Goal: Transaction & Acquisition: Purchase product/service

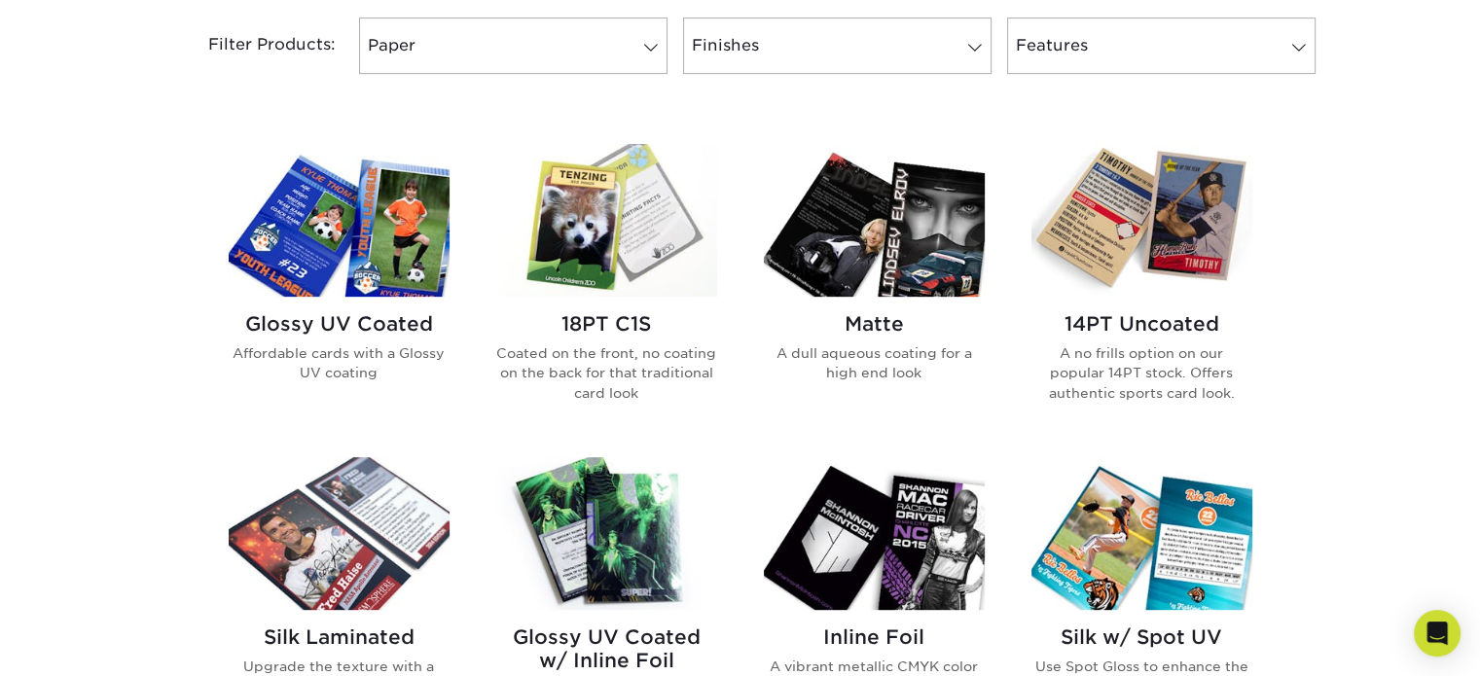
scroll to position [825, 0]
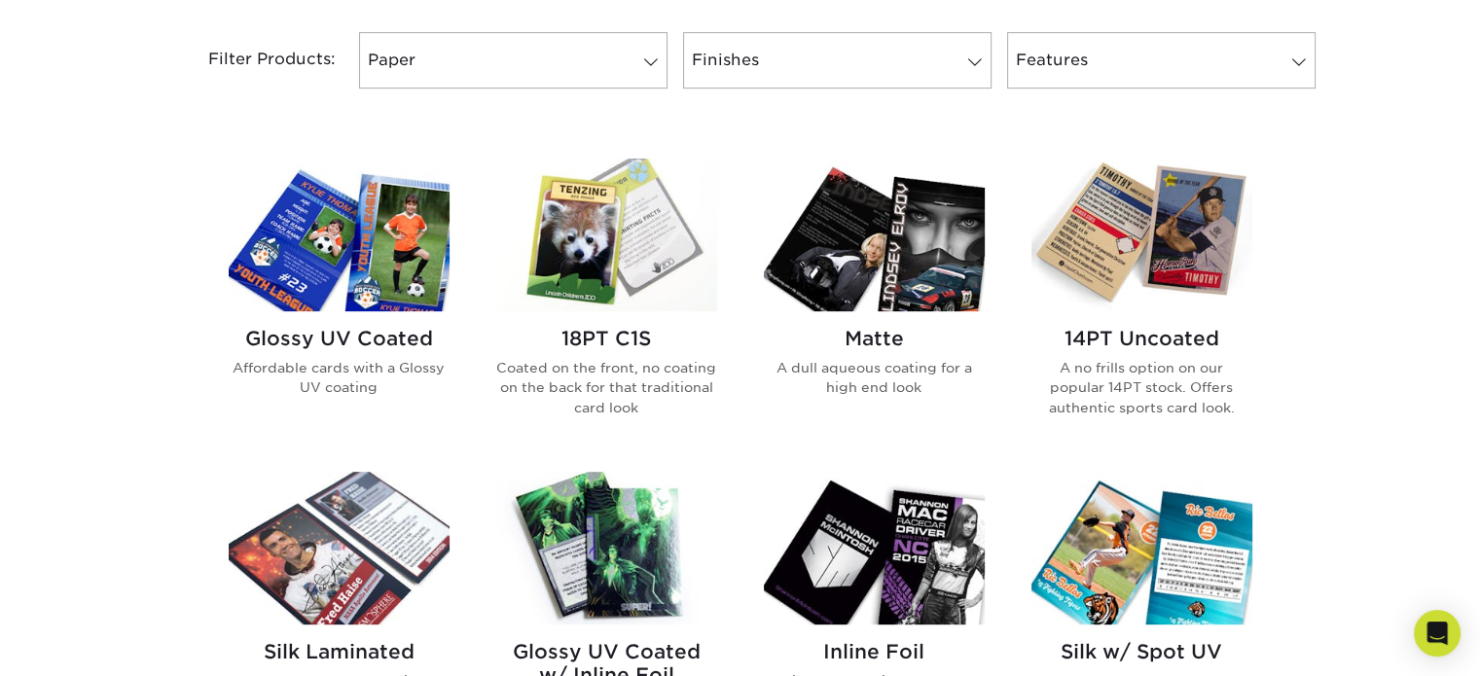
click at [576, 273] on img at bounding box center [606, 235] width 221 height 153
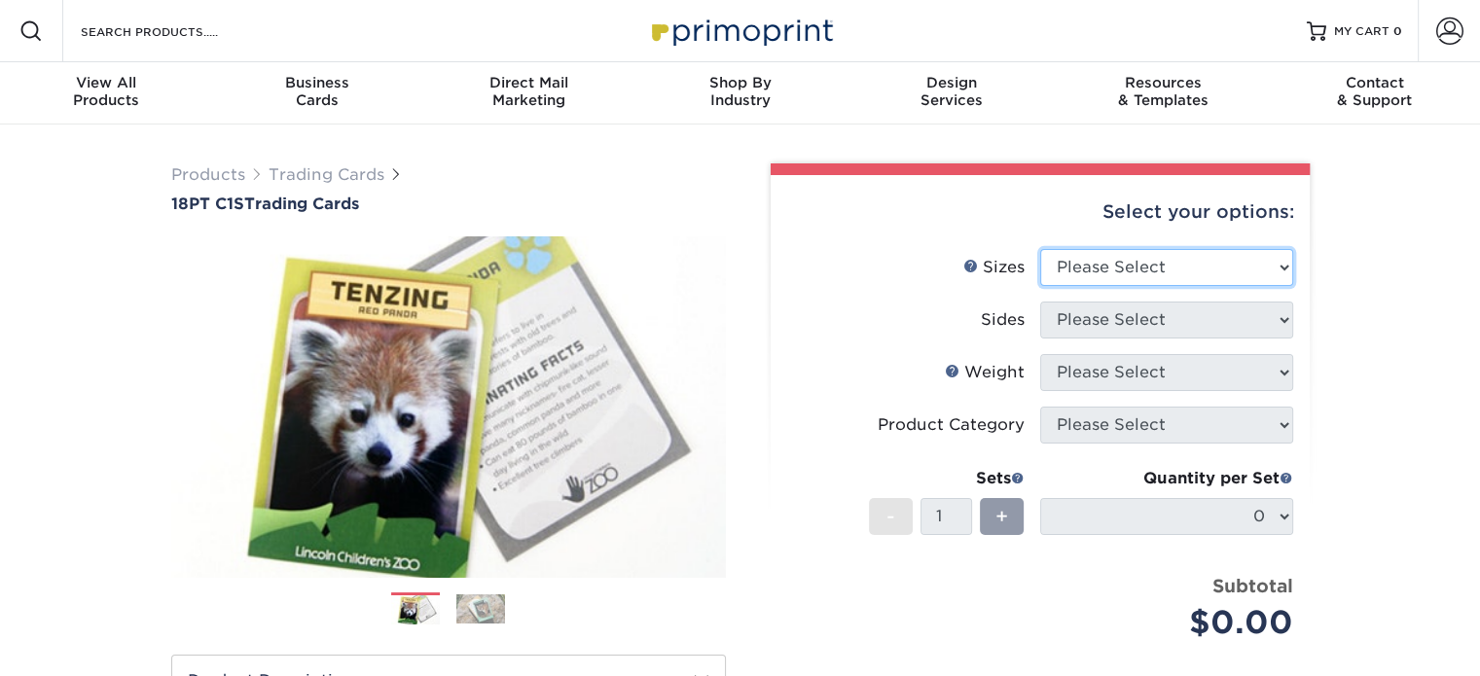
click at [1221, 260] on select "Please Select 2.5" x 3.5"" at bounding box center [1166, 267] width 253 height 37
select select "2.50x3.50"
click at [1040, 249] on select "Please Select 2.5" x 3.5"" at bounding box center [1166, 267] width 253 height 37
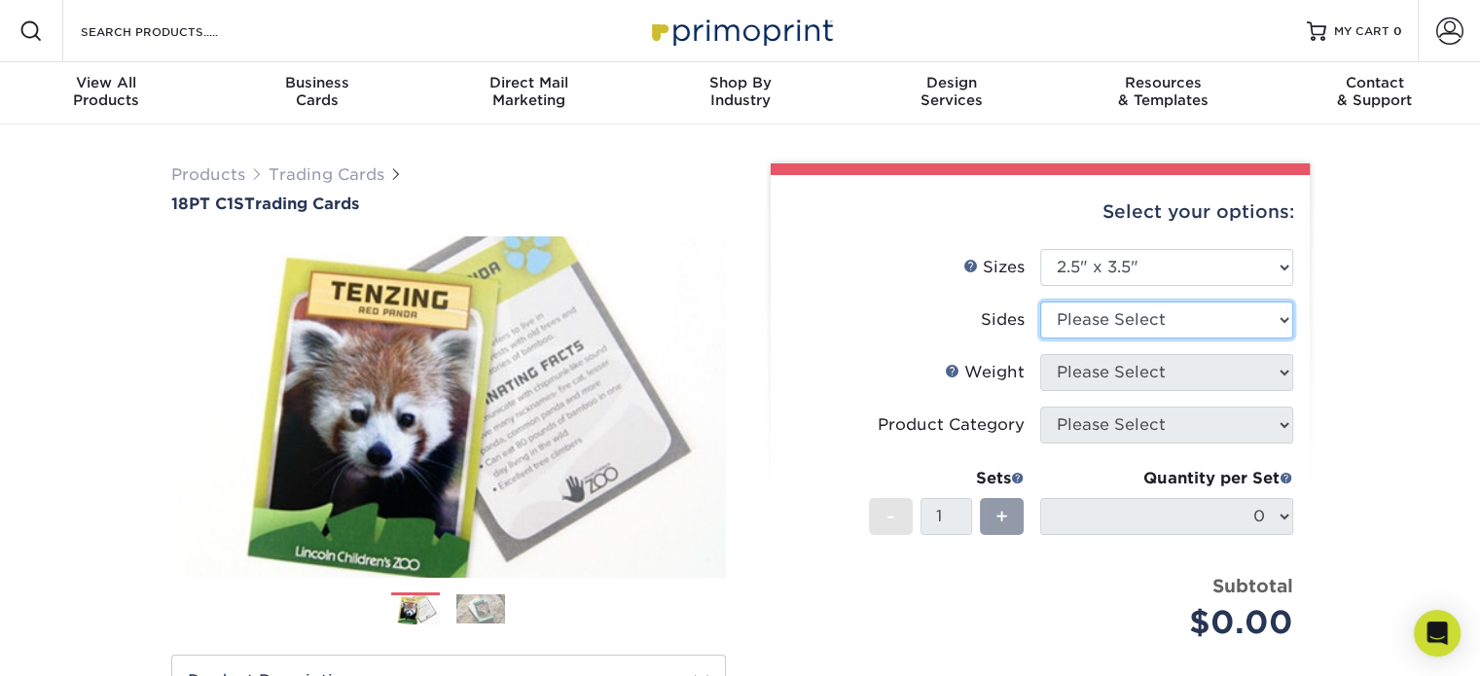
click at [1181, 318] on select "Please Select Print Both Sides Print Front Only" at bounding box center [1166, 320] width 253 height 37
select select "13abbda7-1d64-4f25-8bb2-c179b224825d"
click at [1040, 302] on select "Please Select Print Both Sides Print Front Only" at bounding box center [1166, 320] width 253 height 37
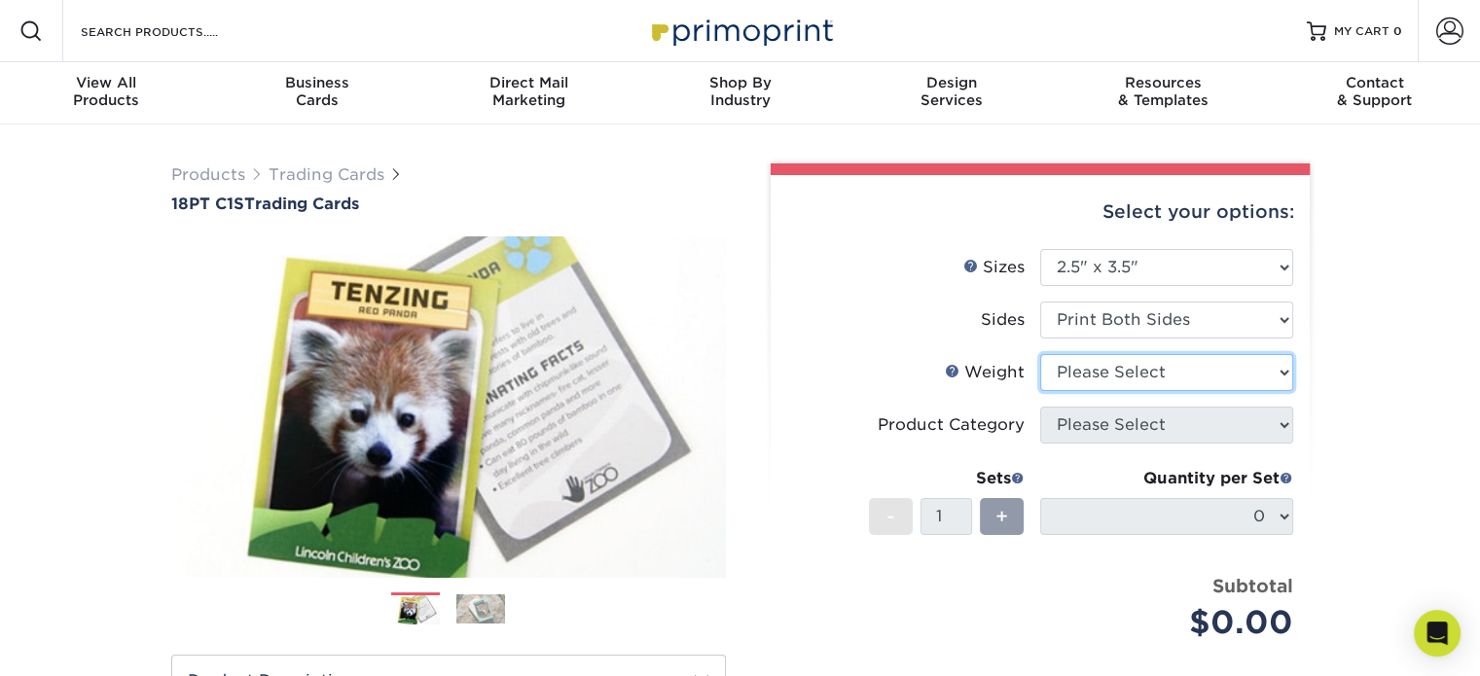
click at [1152, 365] on select "Please Select 18PT C1S" at bounding box center [1166, 372] width 253 height 37
select select "18PTC1S"
click at [1040, 354] on select "Please Select 18PT C1S" at bounding box center [1166, 372] width 253 height 37
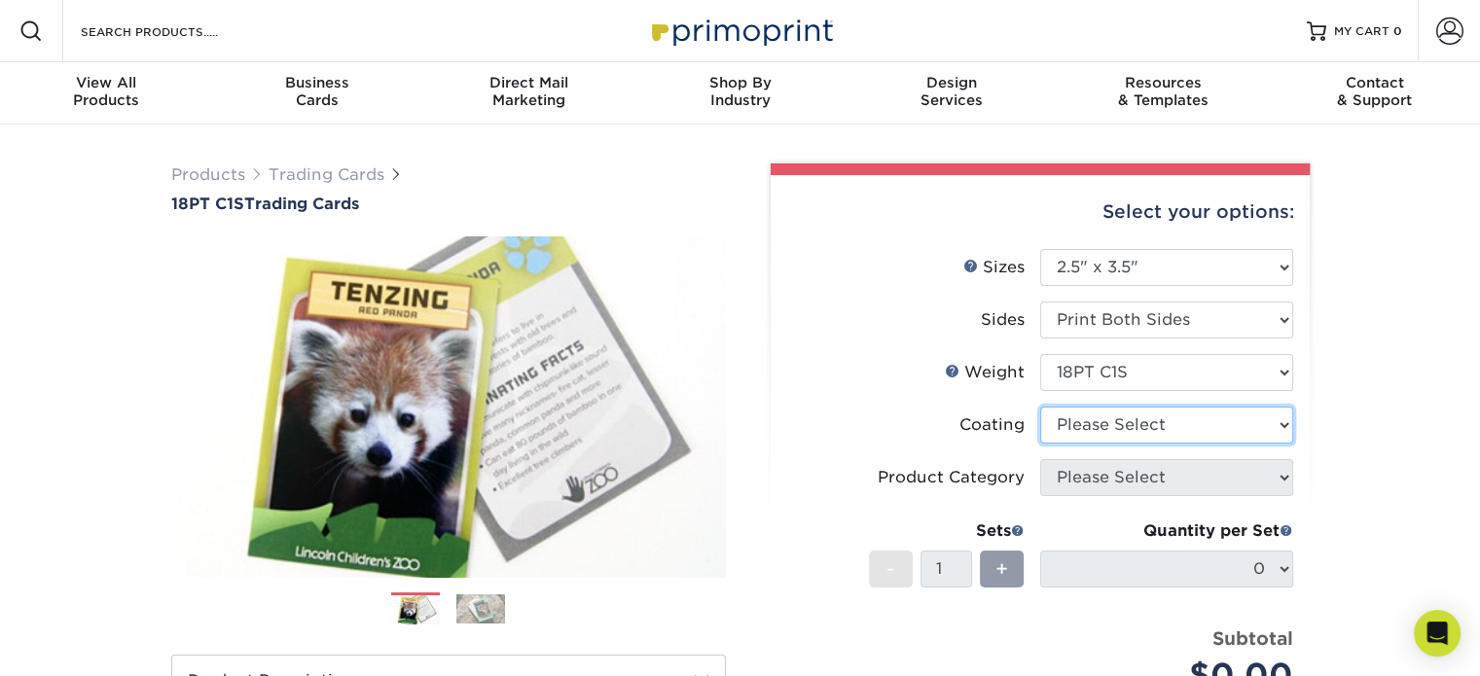
click at [1132, 422] on select at bounding box center [1166, 425] width 253 height 37
select select "1e8116af-acfc-44b1-83dc-8181aa338834"
click at [1040, 407] on select at bounding box center [1166, 425] width 253 height 37
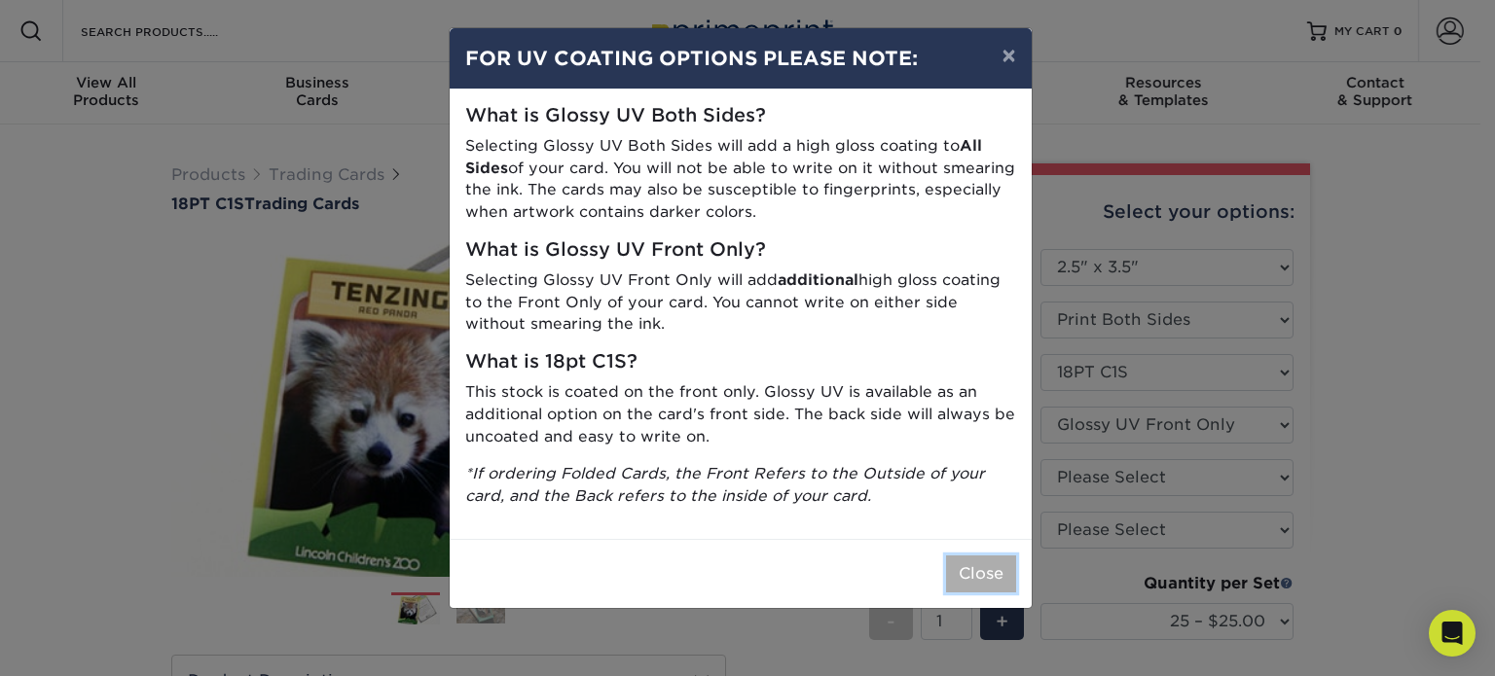
click at [974, 565] on button "Close" at bounding box center [981, 574] width 70 height 37
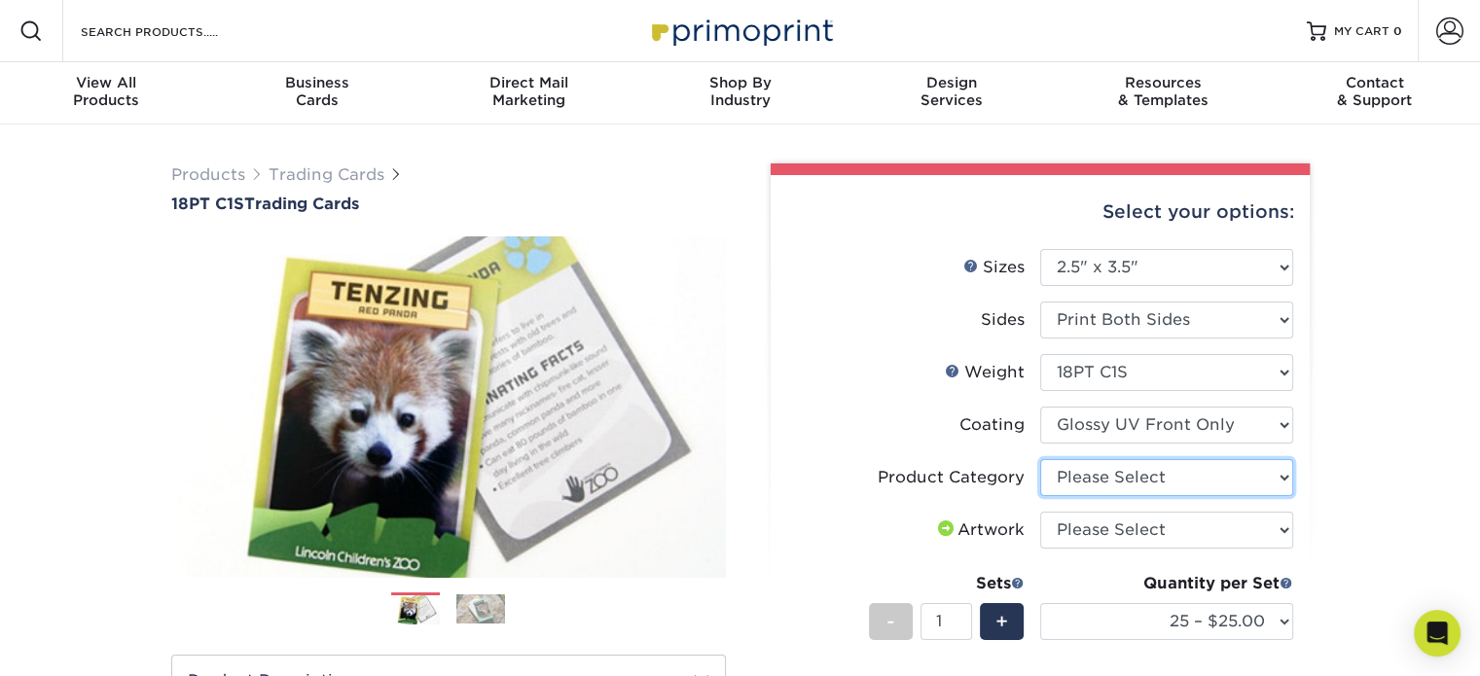
click at [1200, 472] on select "Please Select Trading Cards" at bounding box center [1166, 477] width 253 height 37
select select "c2f9bce9-36c2-409d-b101-c29d9d031e18"
click at [1040, 459] on select "Please Select Trading Cards" at bounding box center [1166, 477] width 253 height 37
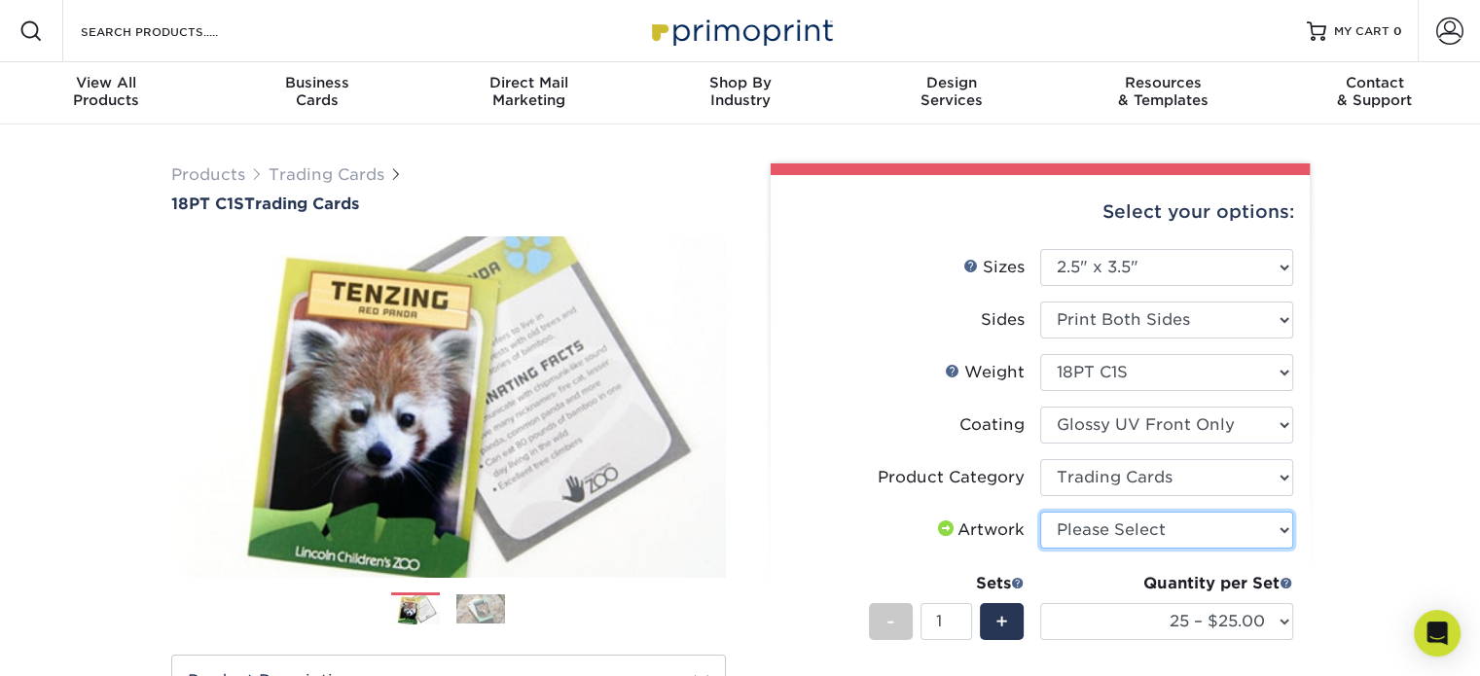
click at [1149, 522] on select "Please Select I will upload files I need a design - $100" at bounding box center [1166, 530] width 253 height 37
select select "upload"
click at [1040, 512] on select "Please Select I will upload files I need a design - $100" at bounding box center [1166, 530] width 253 height 37
click at [992, 615] on div "+" at bounding box center [1002, 621] width 44 height 37
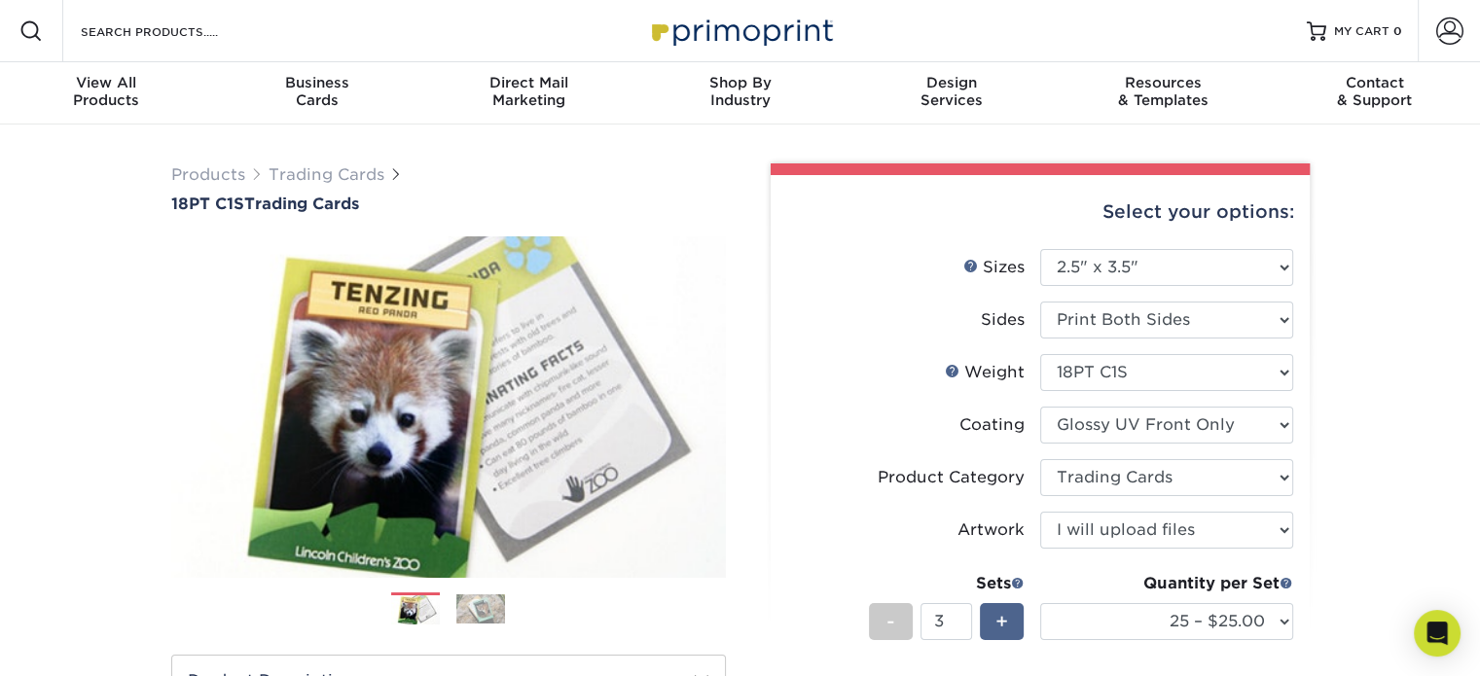
click at [992, 615] on div "+" at bounding box center [1002, 621] width 44 height 37
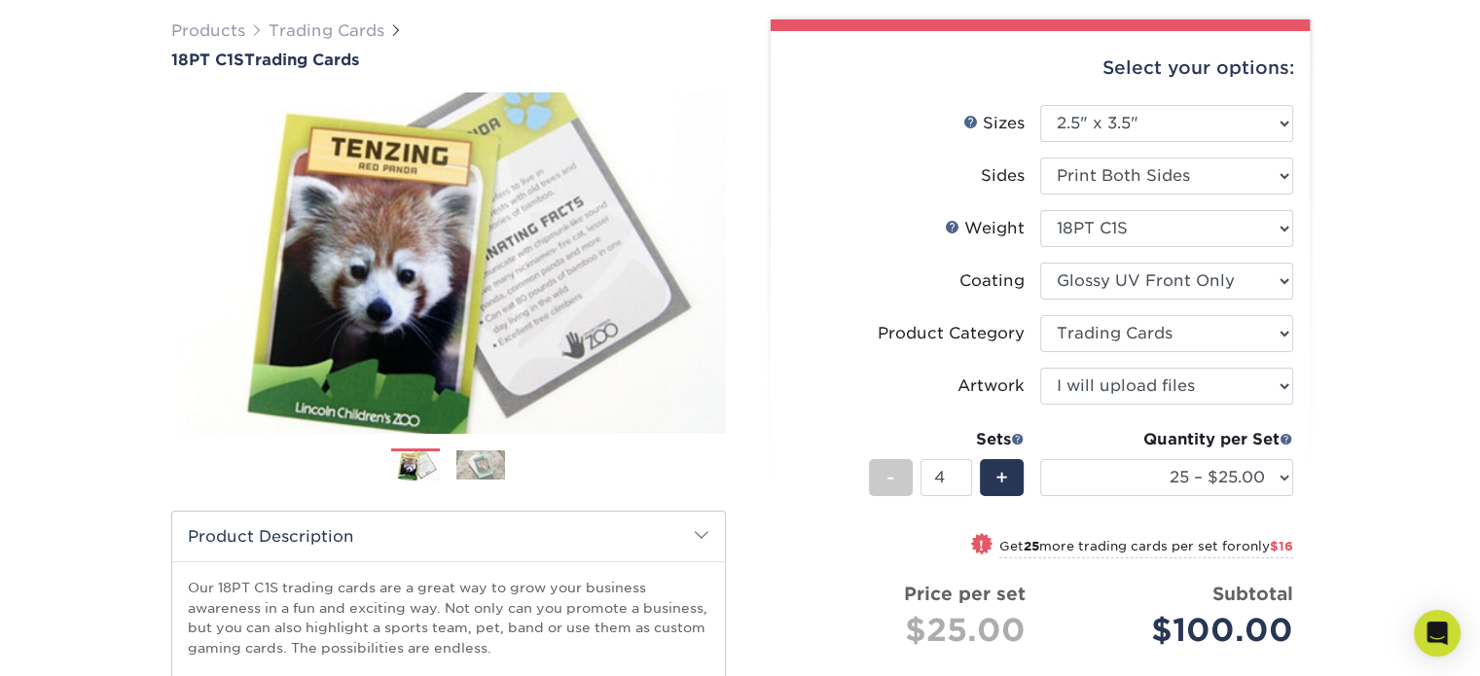
scroll to position [103, 0]
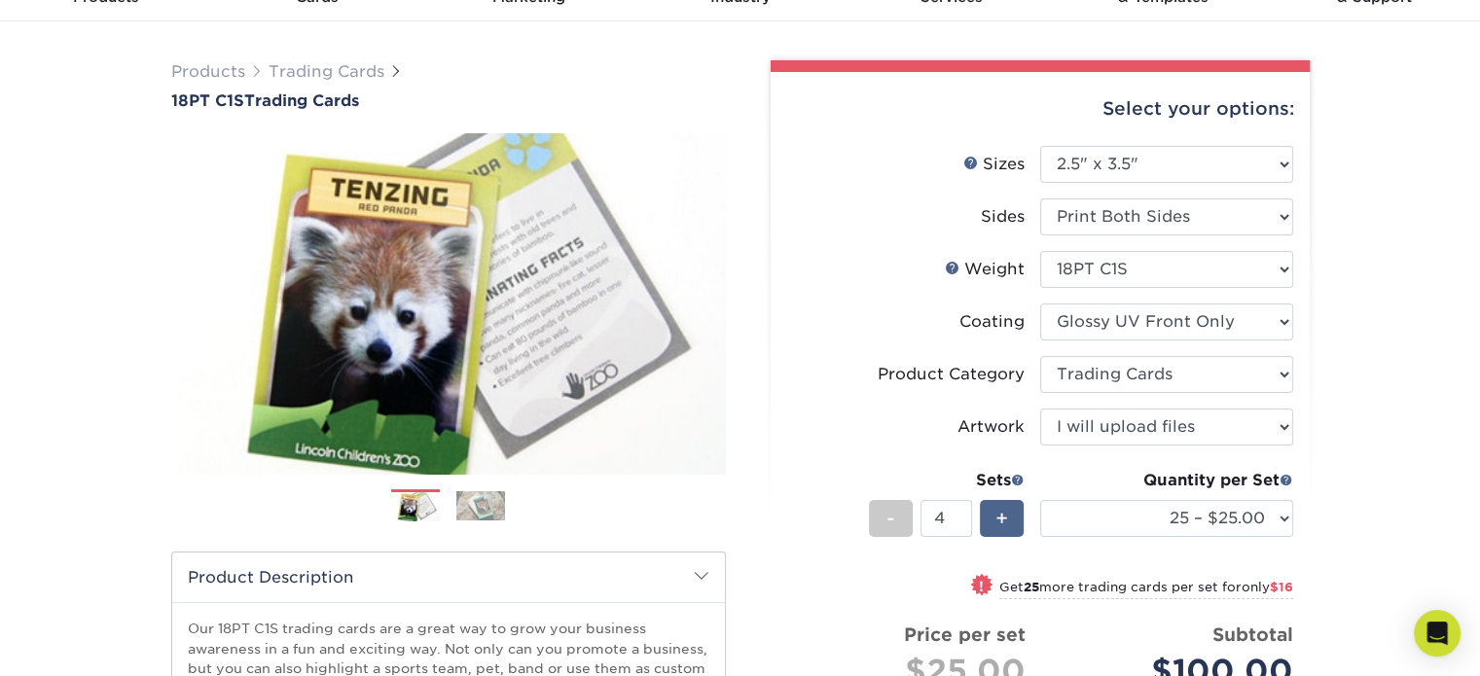
click at [1012, 517] on div "+" at bounding box center [1002, 518] width 44 height 37
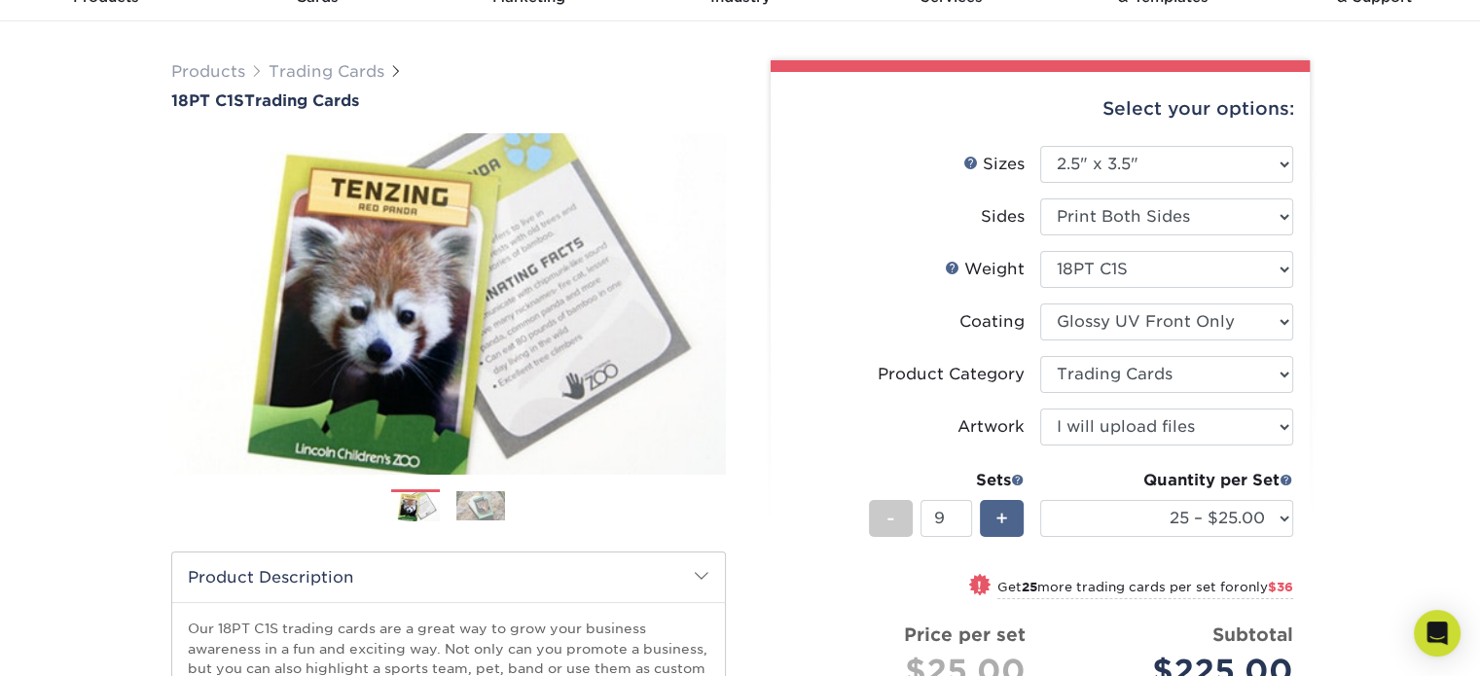
click at [1012, 517] on div "+" at bounding box center [1002, 518] width 44 height 37
type input "10"
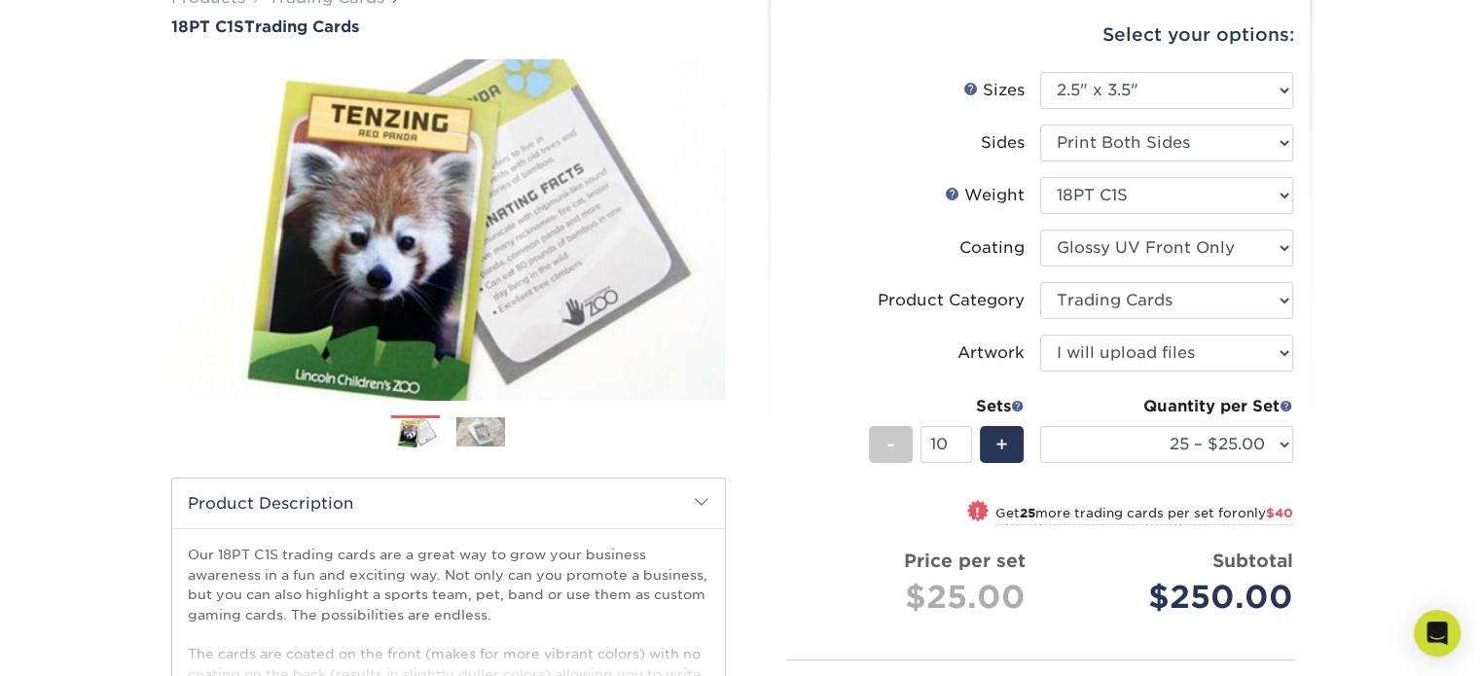
scroll to position [0, 0]
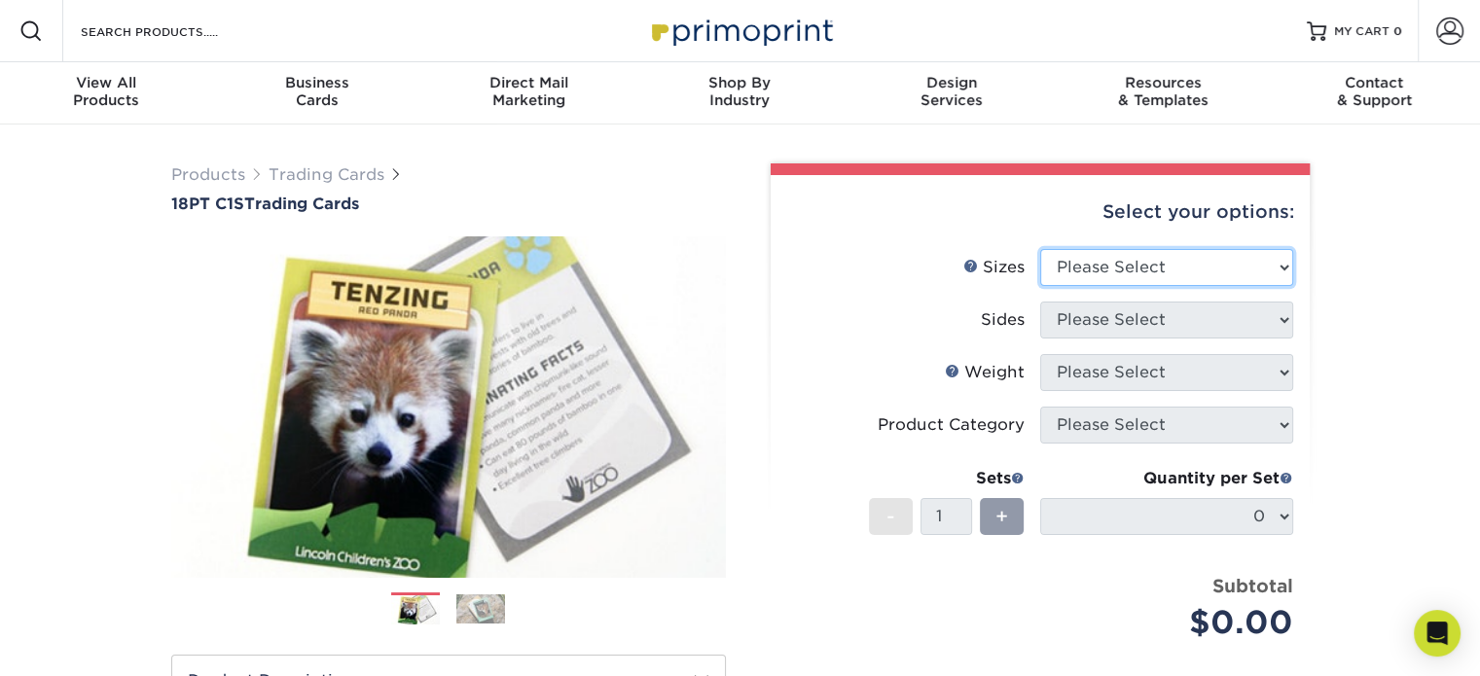
click at [1112, 272] on select "Please Select 2.5" x 3.5"" at bounding box center [1166, 267] width 253 height 37
select select "2.50x3.50"
click at [1040, 249] on select "Please Select 2.5" x 3.5"" at bounding box center [1166, 267] width 253 height 37
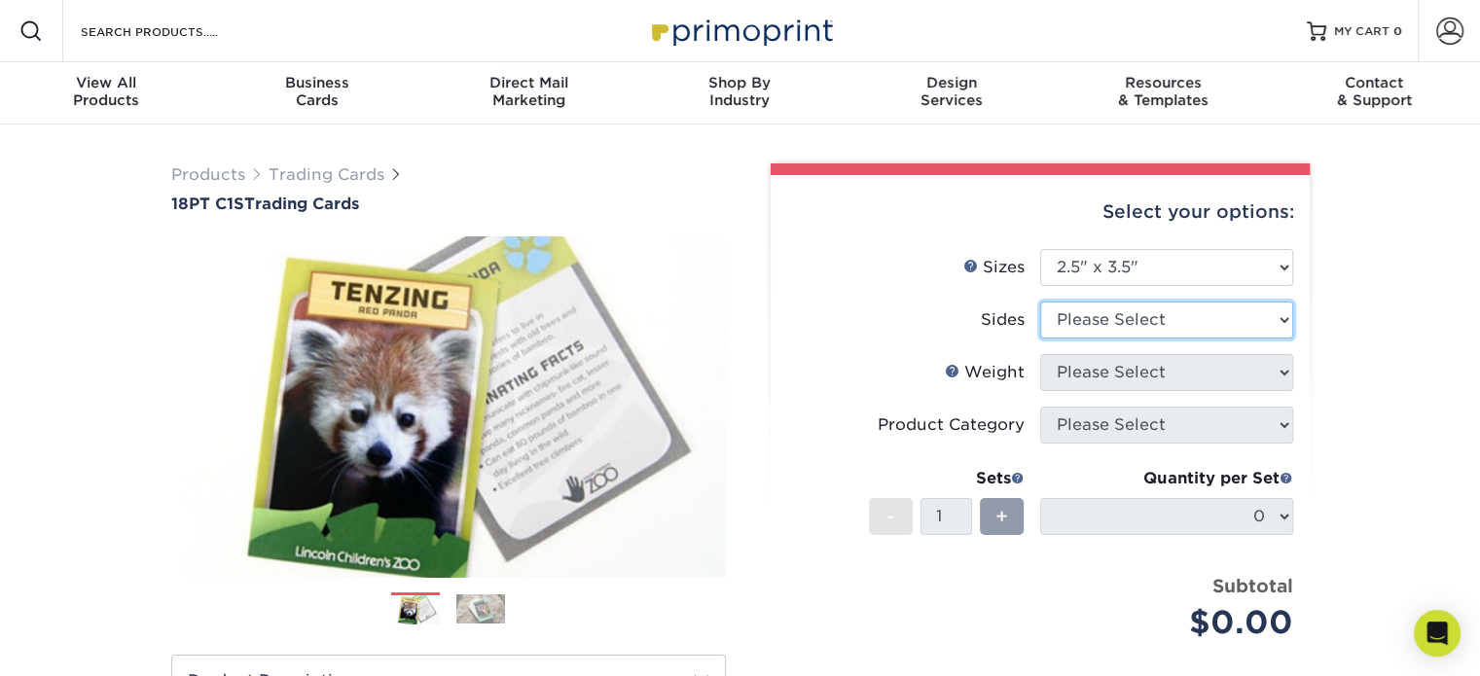
click at [1128, 323] on select "Please Select Print Both Sides Print Front Only" at bounding box center [1166, 320] width 253 height 37
select select "13abbda7-1d64-4f25-8bb2-c179b224825d"
click at [1040, 302] on select "Please Select Print Both Sides Print Front Only" at bounding box center [1166, 320] width 253 height 37
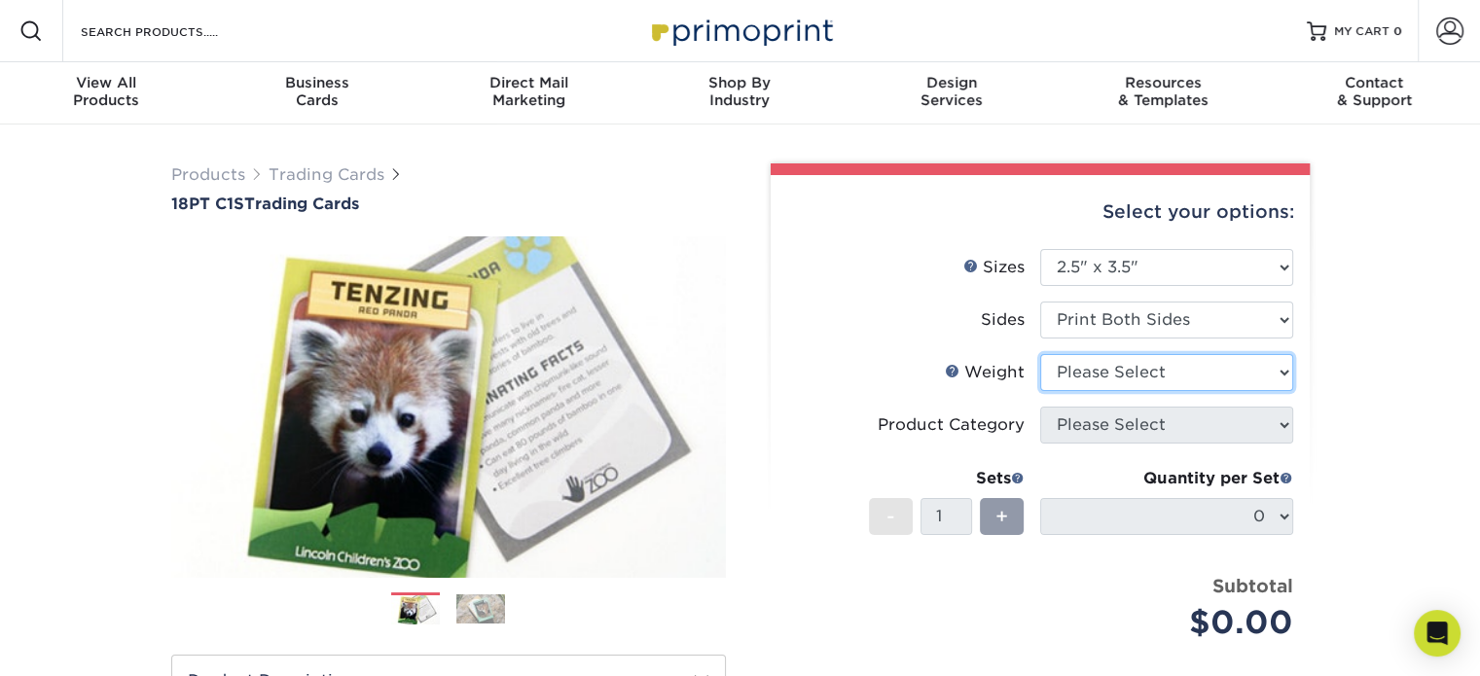
click at [1121, 374] on select "Please Select 18PT C1S" at bounding box center [1166, 372] width 253 height 37
select select "18PTC1S"
click at [1040, 354] on select "Please Select 18PT C1S" at bounding box center [1166, 372] width 253 height 37
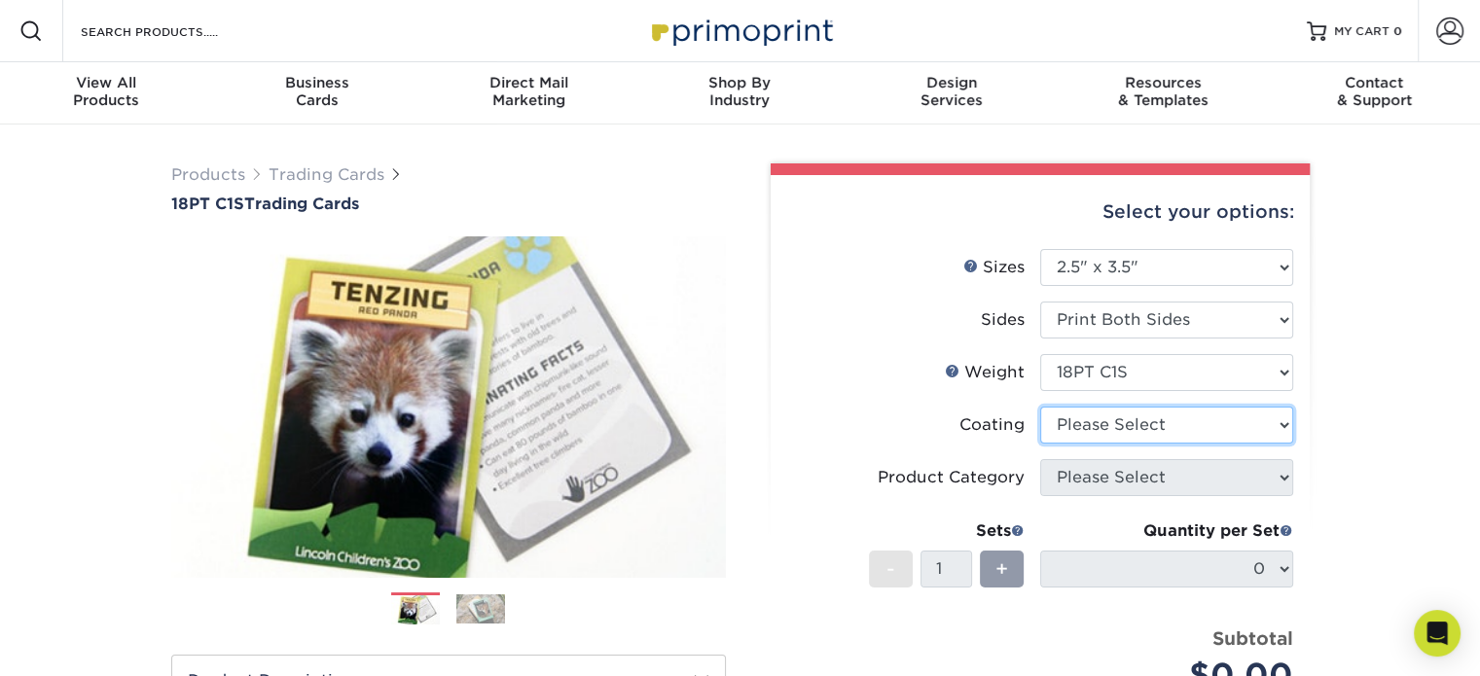
click at [1096, 427] on select at bounding box center [1166, 425] width 253 height 37
select select "1e8116af-acfc-44b1-83dc-8181aa338834"
click at [1040, 407] on select at bounding box center [1166, 425] width 253 height 37
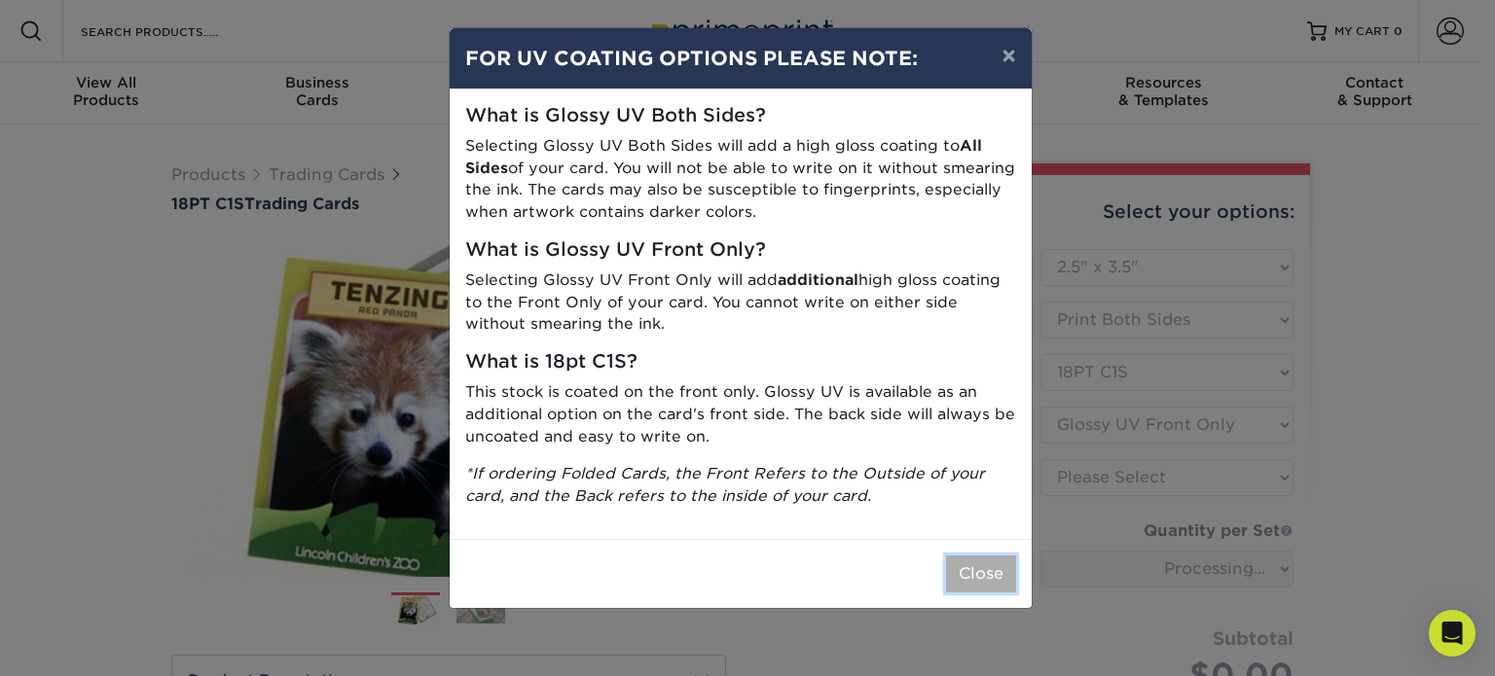
click at [975, 580] on button "Close" at bounding box center [981, 574] width 70 height 37
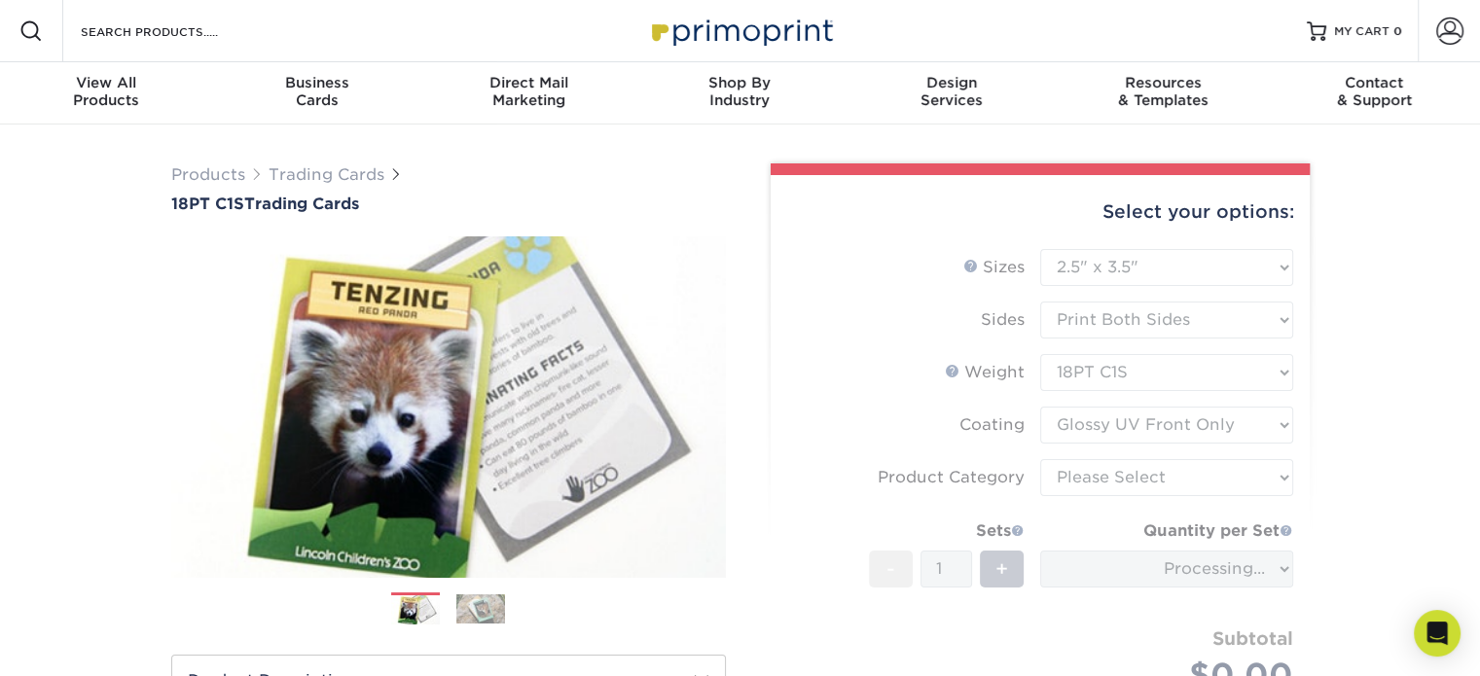
click at [1129, 492] on form "Sizes Help Sizes Please Select 2.5" x 3.5" Sides Please Select 18PT C1S" at bounding box center [1040, 494] width 508 height 490
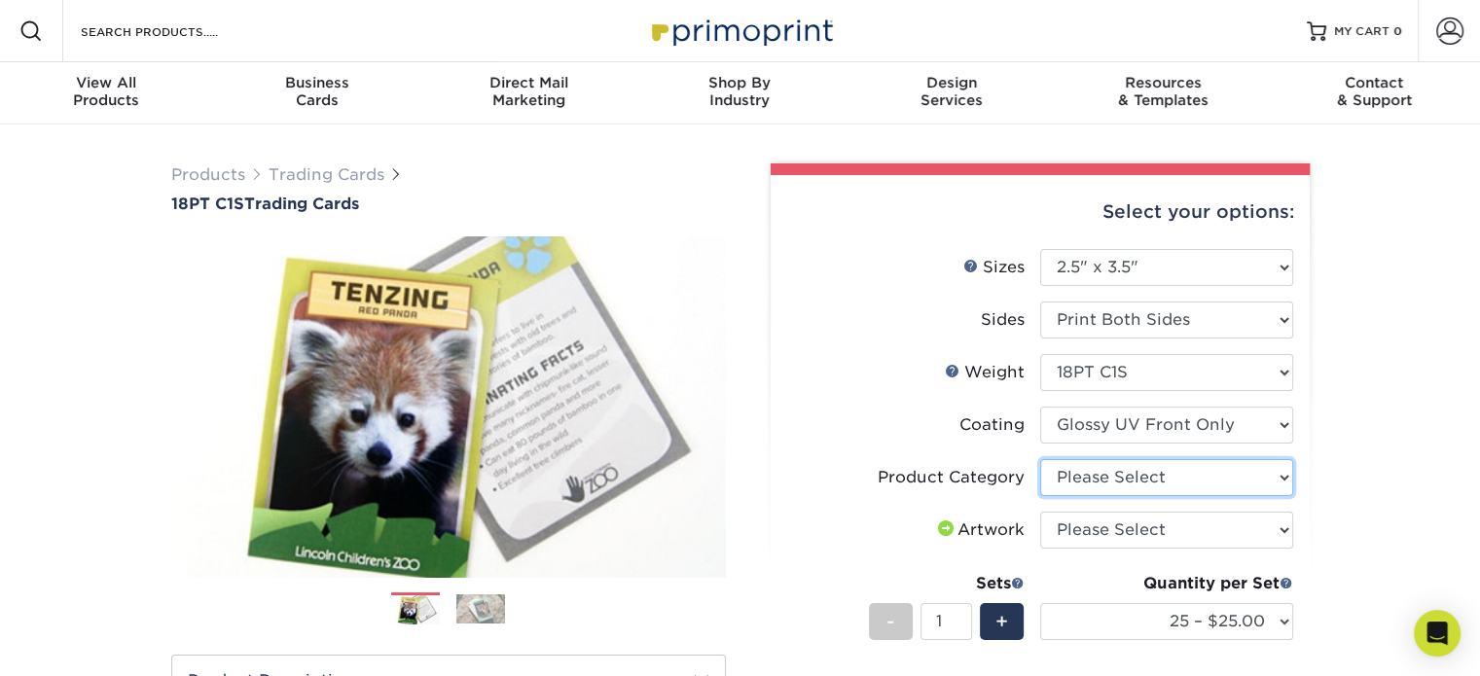
click at [1139, 478] on select "Please Select Trading Cards" at bounding box center [1166, 477] width 253 height 37
select select "c2f9bce9-36c2-409d-b101-c29d9d031e18"
click at [1040, 459] on select "Please Select Trading Cards" at bounding box center [1166, 477] width 253 height 37
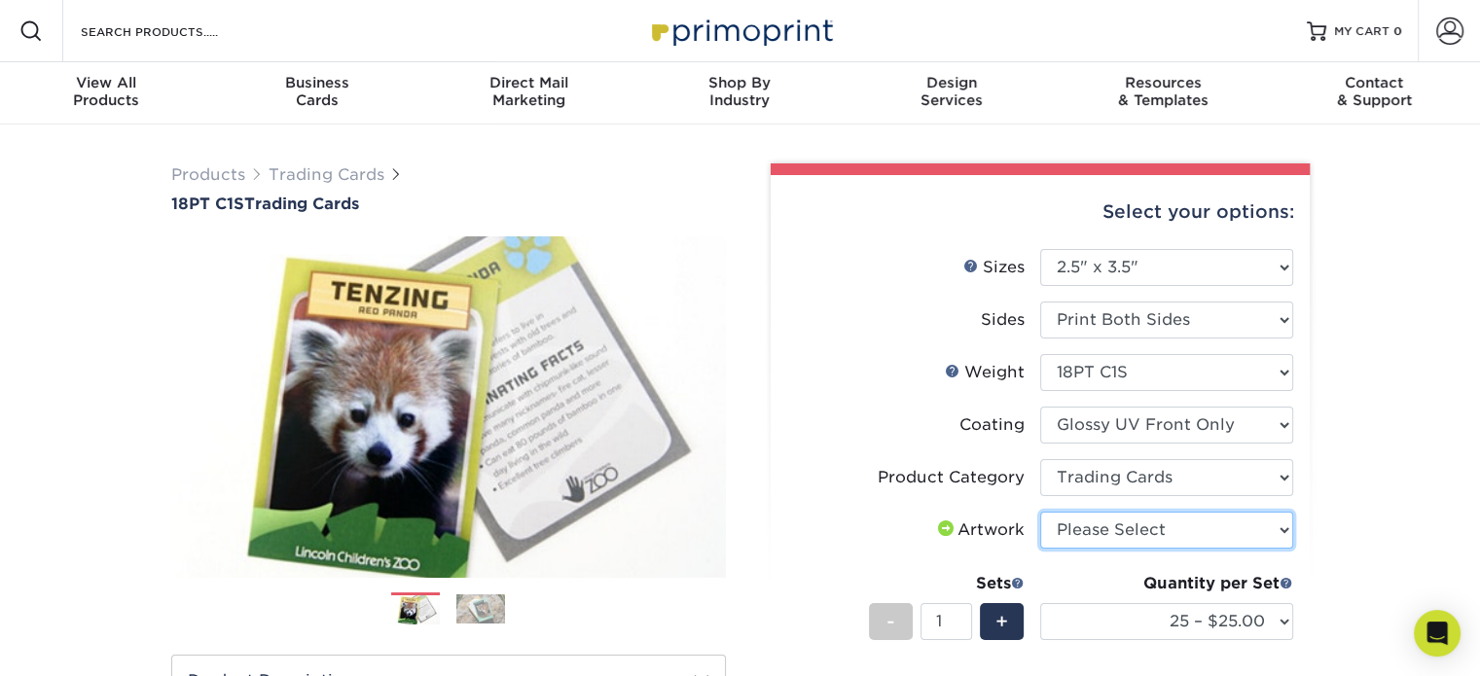
click at [1112, 528] on select "Please Select I will upload files I need a design - $100" at bounding box center [1166, 530] width 253 height 37
select select "upload"
click at [1040, 512] on select "Please Select I will upload files I need a design - $100" at bounding box center [1166, 530] width 253 height 37
